Goal: Obtain resource: Obtain resource

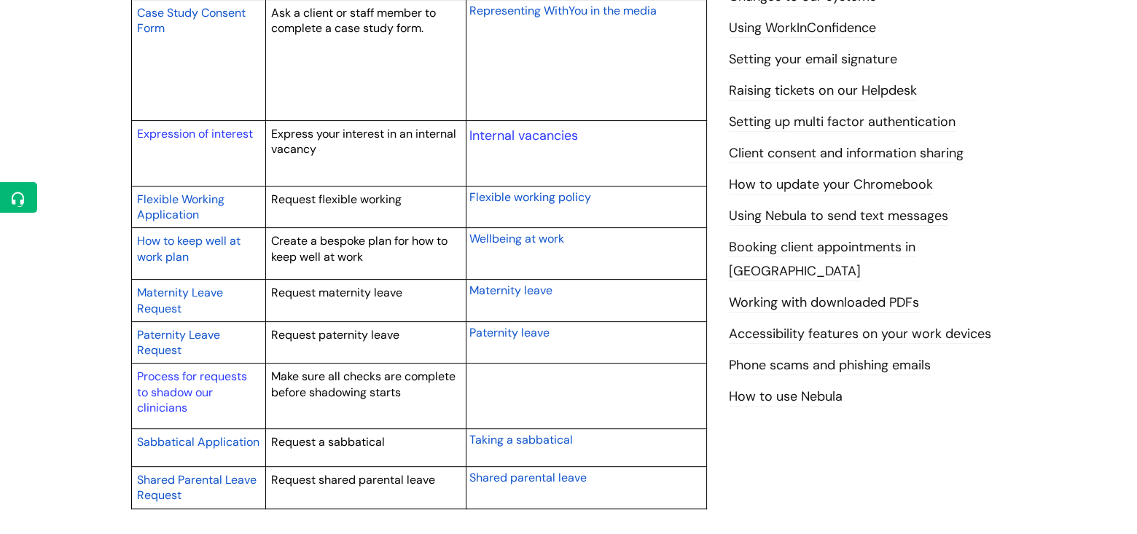
scroll to position [656, 0]
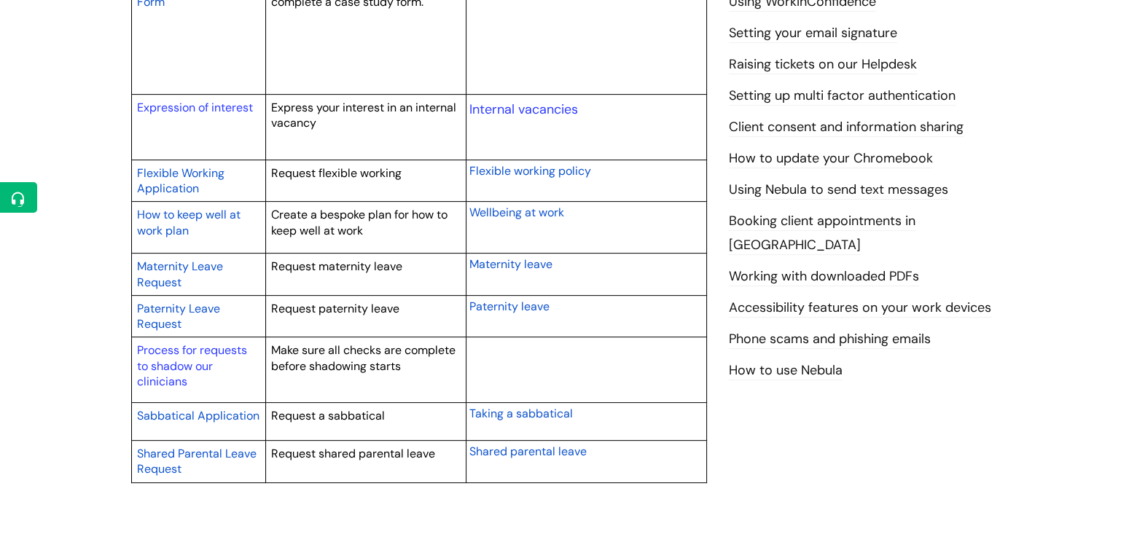
click at [194, 414] on span "Sabbatical Application" at bounding box center [198, 415] width 122 height 15
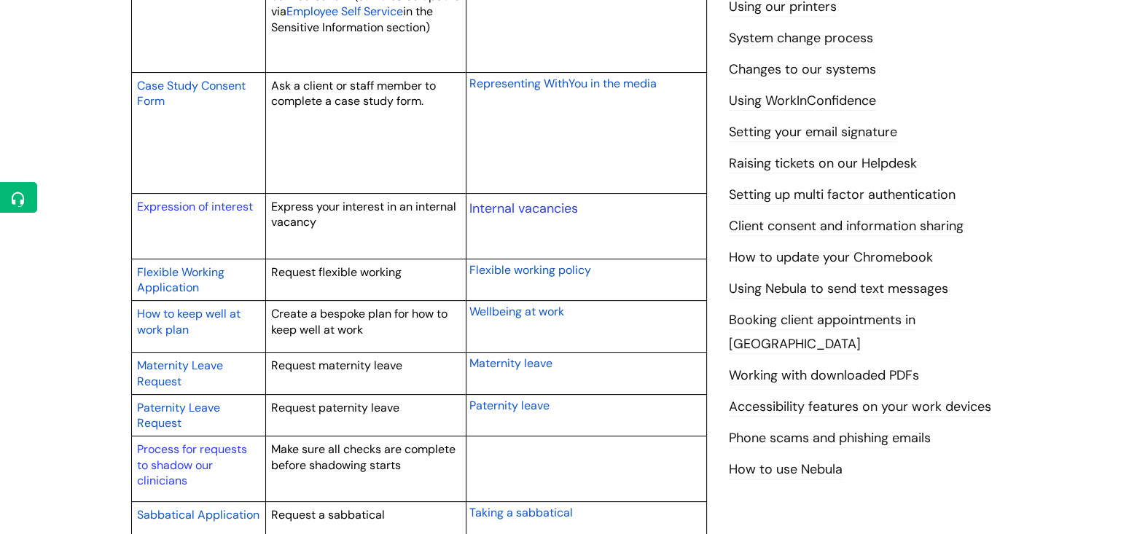
scroll to position [583, 0]
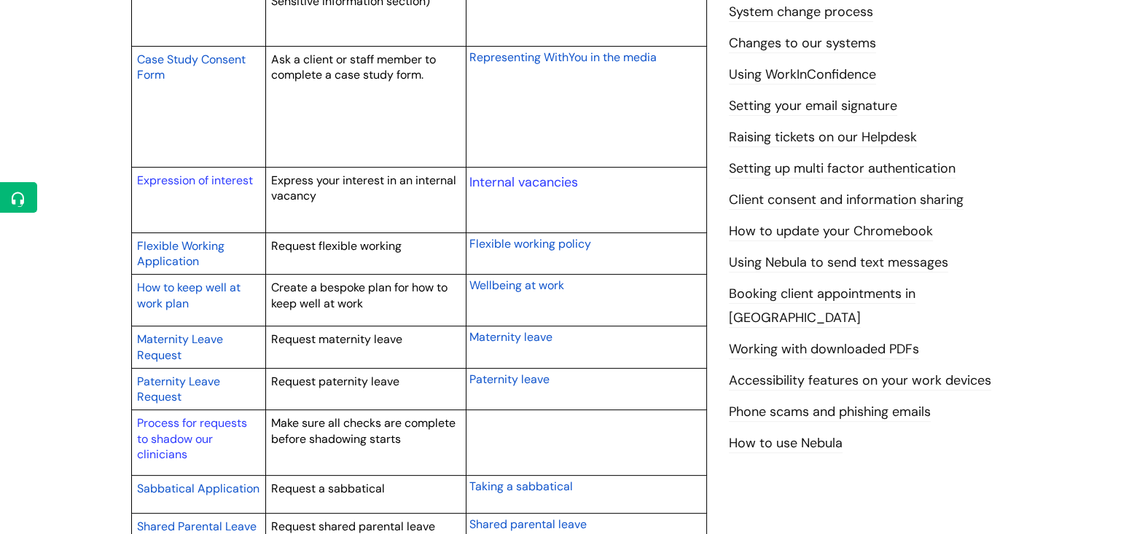
click at [175, 259] on span "Flexible Working Application" at bounding box center [180, 253] width 87 height 31
